Goal: Task Accomplishment & Management: Manage account settings

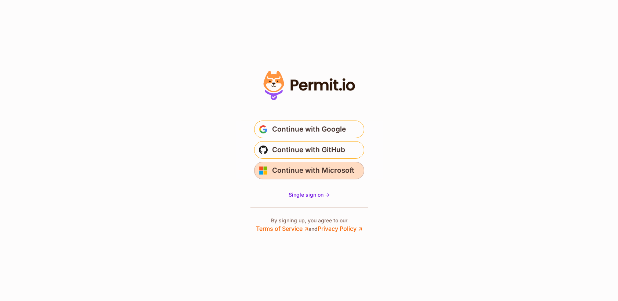
click at [341, 171] on span "Continue with Microsoft" at bounding box center [313, 170] width 82 height 12
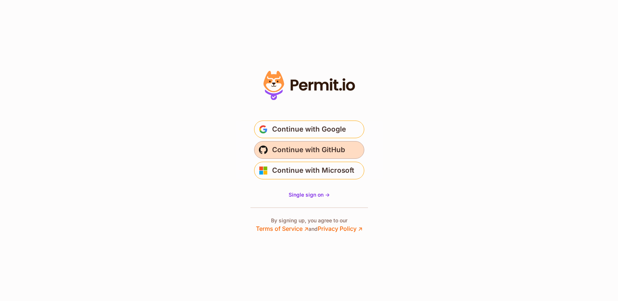
click at [334, 153] on span "Continue with GitHub" at bounding box center [308, 150] width 73 height 12
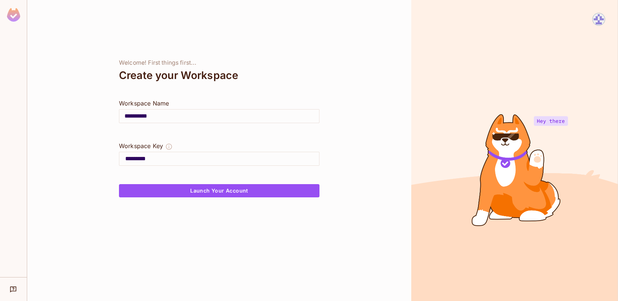
click at [156, 160] on input "*********" at bounding box center [222, 159] width 194 height 12
drag, startPoint x: 180, startPoint y: 159, endPoint x: 107, endPoint y: 155, distance: 73.2
click at [107, 155] on div "**********" at bounding box center [219, 150] width 384 height 301
type input "**********"
drag, startPoint x: 161, startPoint y: 121, endPoint x: 96, endPoint y: 116, distance: 64.8
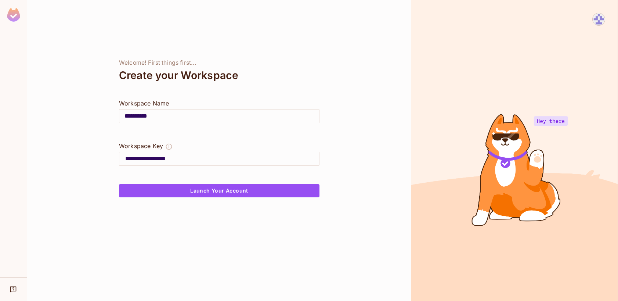
click at [97, 117] on div "**********" at bounding box center [219, 150] width 384 height 301
paste input "********"
type input "**********"
click at [147, 160] on input "**********" at bounding box center [222, 159] width 194 height 12
click at [188, 156] on input "**********" at bounding box center [222, 159] width 194 height 12
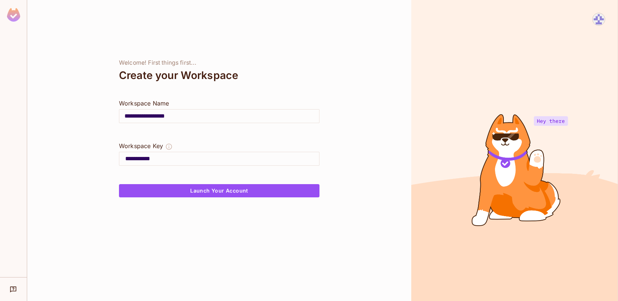
type input "**********"
click at [169, 145] on icon "The Workspace Key is unique, and serves as the identifier of your workspace." at bounding box center [168, 146] width 7 height 7
click at [199, 112] on input "**********" at bounding box center [219, 116] width 200 height 21
click at [94, 137] on div "**********" at bounding box center [219, 150] width 384 height 301
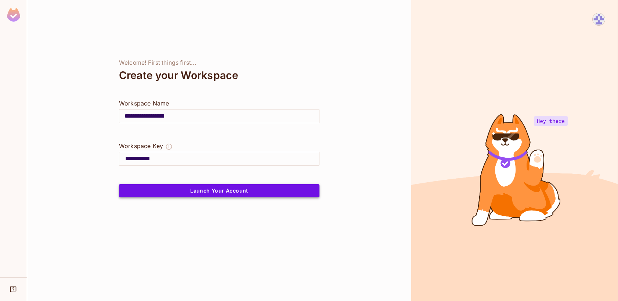
click at [217, 184] on button "Launch Your Account" at bounding box center [219, 190] width 200 height 13
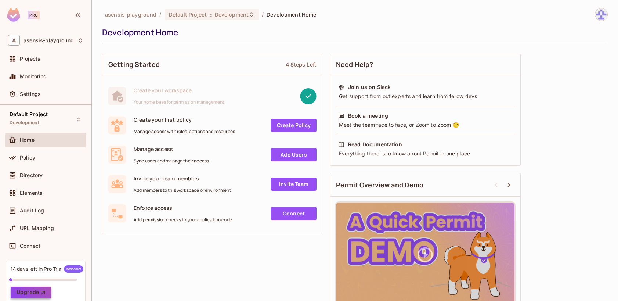
click at [35, 290] on button "Upgrade" at bounding box center [31, 292] width 40 height 12
drag, startPoint x: 265, startPoint y: 16, endPoint x: 305, endPoint y: 12, distance: 39.8
click at [305, 12] on span "Development Home" at bounding box center [292, 14] width 50 height 7
click at [328, 11] on div "asensis-playground / Default Project : Development / Development Home" at bounding box center [355, 14] width 506 height 13
click at [241, 15] on span "Development" at bounding box center [232, 14] width 34 height 7
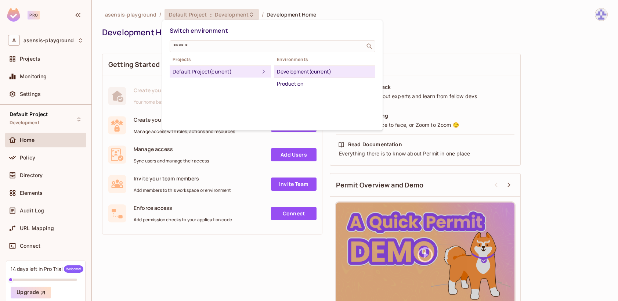
click at [403, 39] on div at bounding box center [309, 150] width 618 height 301
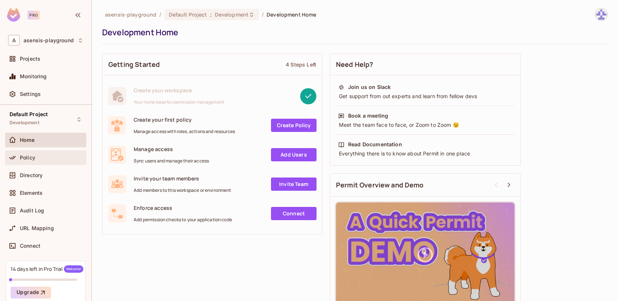
click at [46, 157] on div "Policy" at bounding box center [52, 158] width 64 height 6
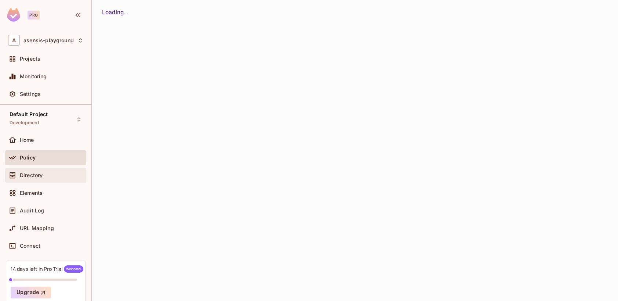
click at [36, 176] on span "Directory" at bounding box center [31, 175] width 23 height 6
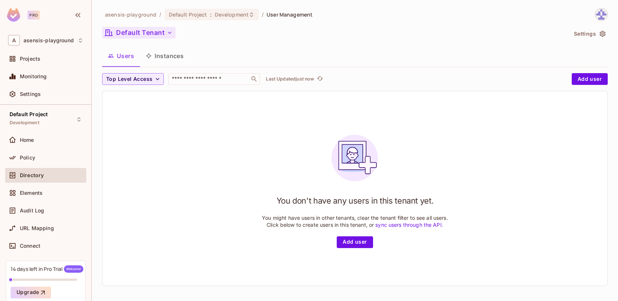
click at [172, 34] on icon "button" at bounding box center [169, 32] width 7 height 7
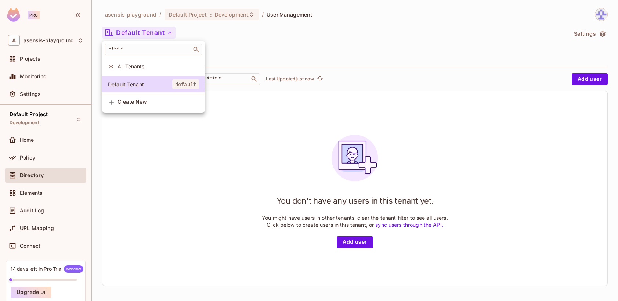
click at [265, 29] on div at bounding box center [309, 150] width 618 height 301
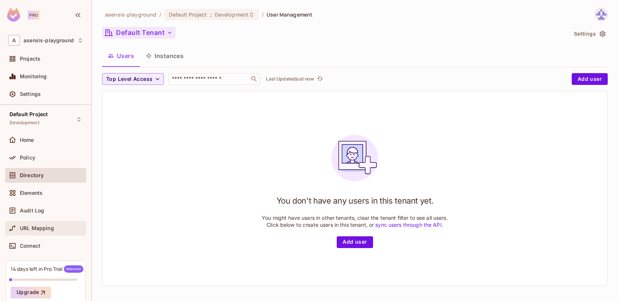
click at [46, 230] on span "URL Mapping" at bounding box center [37, 228] width 34 height 6
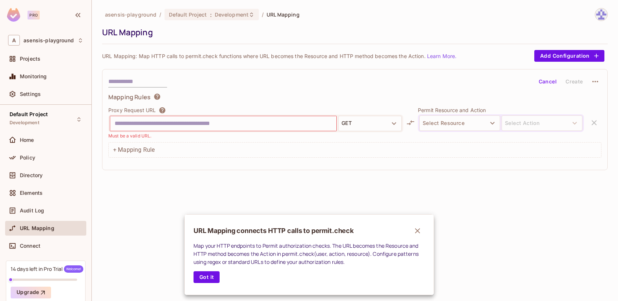
click at [471, 120] on div at bounding box center [309, 150] width 618 height 301
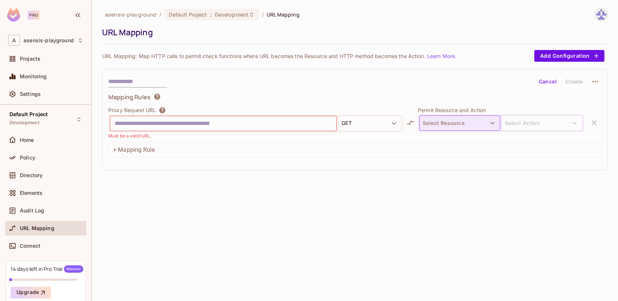
click at [491, 122] on icon "button" at bounding box center [492, 123] width 4 height 3
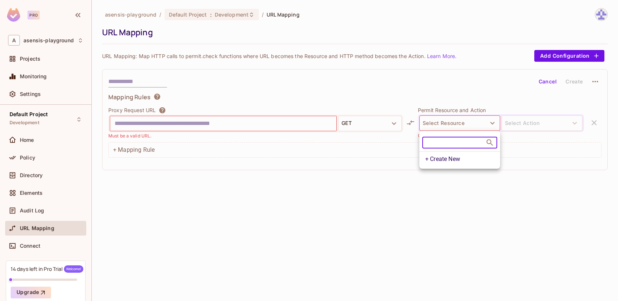
click at [383, 201] on div at bounding box center [309, 150] width 618 height 301
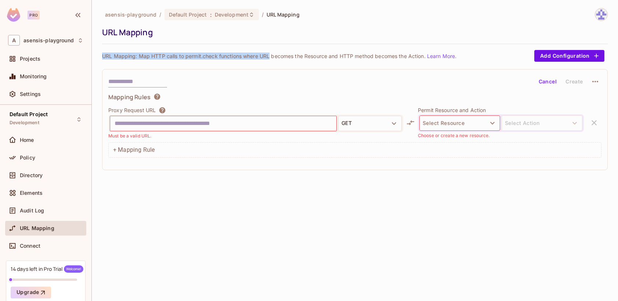
drag, startPoint x: 103, startPoint y: 56, endPoint x: 268, endPoint y: 54, distance: 165.2
click at [269, 56] on p "URL Mapping: Map HTTP calls to permit.check functions where URL becomes the Res…" at bounding box center [279, 56] width 354 height 7
click at [294, 54] on p "URL Mapping: Map HTTP calls to permit.check functions where URL becomes the Res…" at bounding box center [279, 56] width 354 height 7
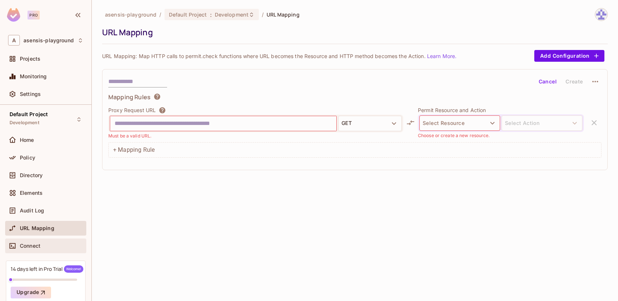
click at [33, 245] on span "Connect" at bounding box center [30, 246] width 21 height 6
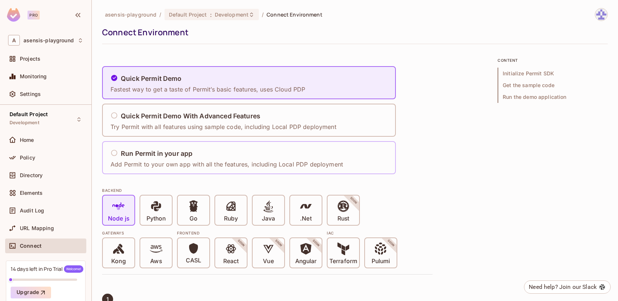
click at [160, 151] on h5 "Run Permit in your app" at bounding box center [157, 153] width 72 height 7
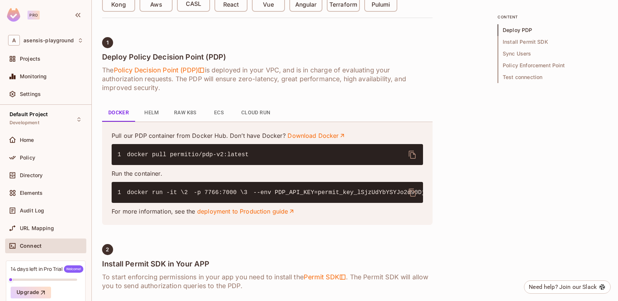
scroll to position [269, 0]
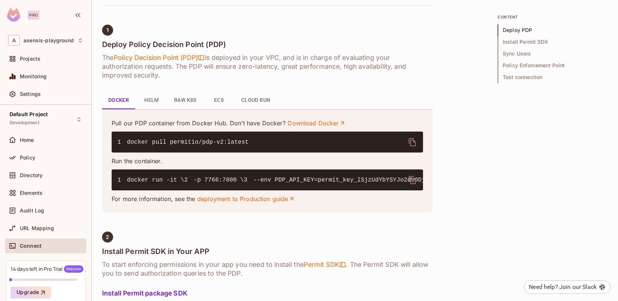
click at [195, 101] on button "Raw K8s" at bounding box center [185, 100] width 34 height 18
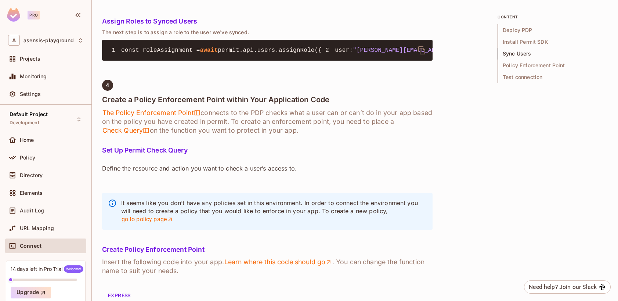
scroll to position [1053, 0]
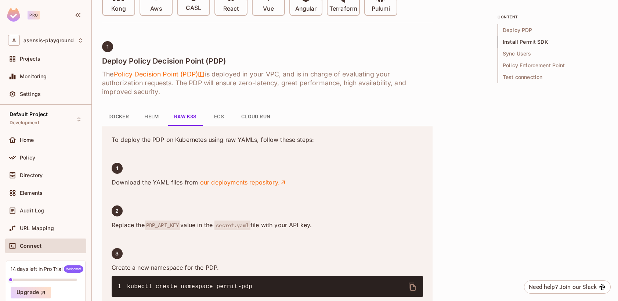
scroll to position [0, 0]
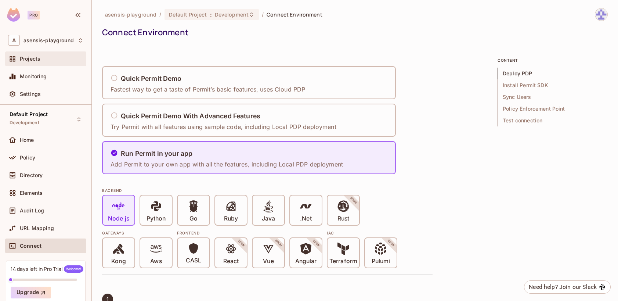
click at [45, 64] on div "Projects" at bounding box center [45, 58] width 81 height 15
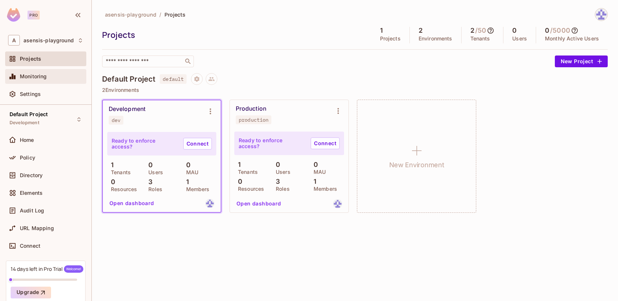
click at [47, 82] on div "Monitoring" at bounding box center [45, 76] width 81 height 15
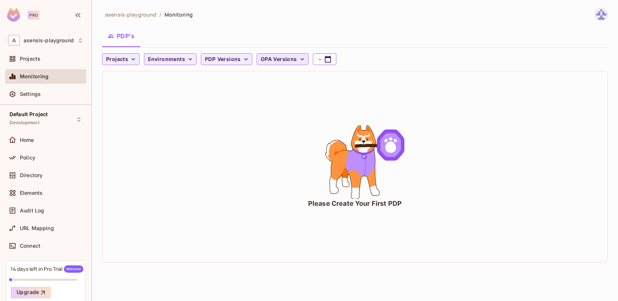
click at [284, 61] on span "OPA Versions" at bounding box center [279, 59] width 36 height 9
click at [232, 76] on div at bounding box center [309, 150] width 618 height 301
click at [237, 60] on span "PDP Versions" at bounding box center [223, 59] width 36 height 9
click at [160, 121] on div at bounding box center [309, 150] width 618 height 301
click at [43, 159] on div "Policy" at bounding box center [52, 158] width 64 height 6
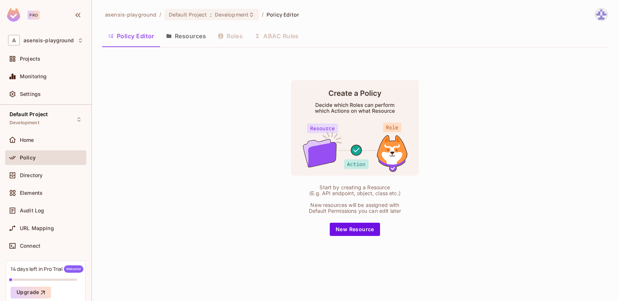
click at [185, 39] on button "Resources" at bounding box center [186, 36] width 52 height 18
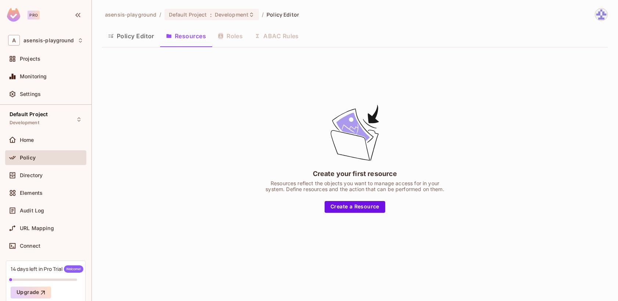
click at [141, 36] on button "Policy Editor" at bounding box center [131, 36] width 58 height 18
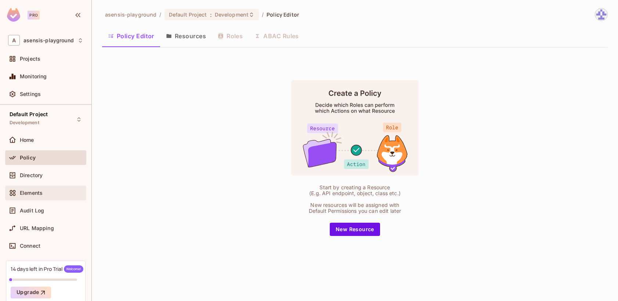
click at [44, 193] on div "Elements" at bounding box center [52, 193] width 64 height 6
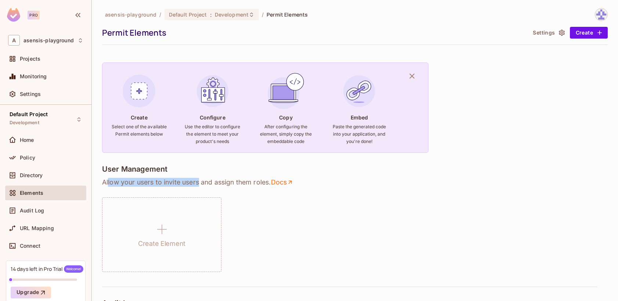
drag, startPoint x: 108, startPoint y: 182, endPoint x: 198, endPoint y: 182, distance: 90.0
click at [198, 182] on p "Allow your users to invite users and assign them roles . Docs" at bounding box center [355, 182] width 506 height 9
click at [213, 182] on p "Allow your users to invite users and assign them roles . Docs" at bounding box center [355, 182] width 506 height 9
click at [231, 184] on p "Allow your users to invite users and assign them roles . Docs" at bounding box center [355, 182] width 506 height 9
drag, startPoint x: 104, startPoint y: 182, endPoint x: 348, endPoint y: 180, distance: 244.2
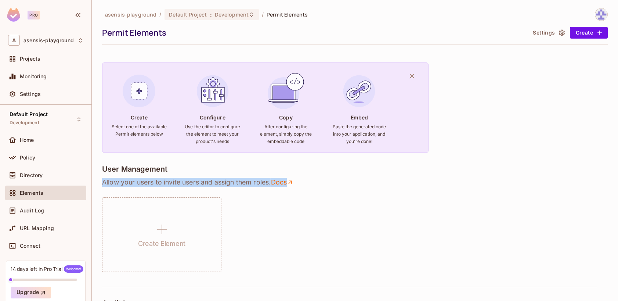
click at [348, 180] on p "Allow your users to invite users and assign them roles . Docs" at bounding box center [355, 182] width 506 height 9
click at [241, 185] on p "Allow your users to invite users and assign them roles . Docs" at bounding box center [355, 182] width 506 height 9
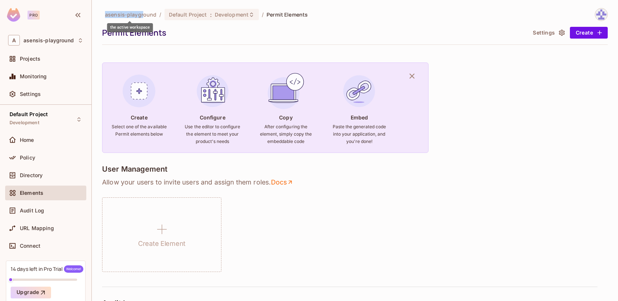
drag, startPoint x: 102, startPoint y: 16, endPoint x: 142, endPoint y: 12, distance: 40.6
click at [142, 12] on div "asensis-playground / Default Project : Development / Permit Elements" at bounding box center [205, 14] width 206 height 13
click at [131, 13] on span "asensis-playground" at bounding box center [130, 14] width 51 height 7
click at [106, 16] on span "asensis-playground" at bounding box center [130, 14] width 51 height 7
